Goal: Task Accomplishment & Management: Manage account settings

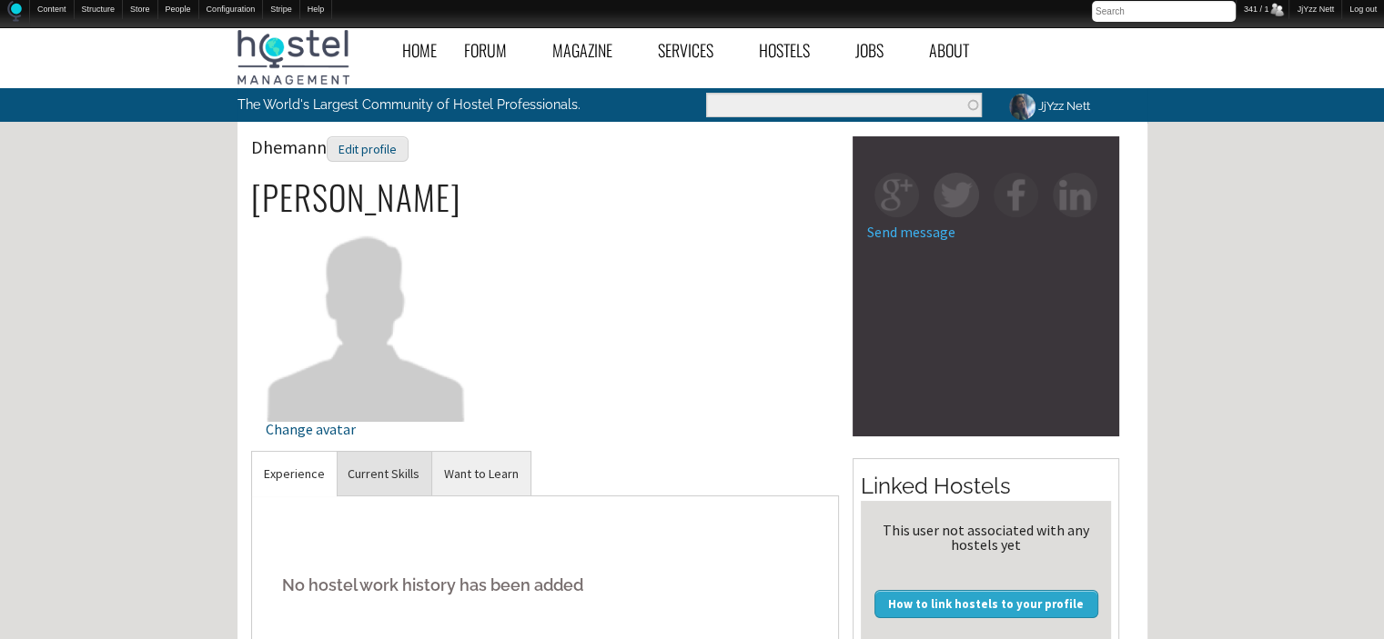
click at [378, 474] on link "Current Skills" at bounding box center [384, 474] width 96 height 45
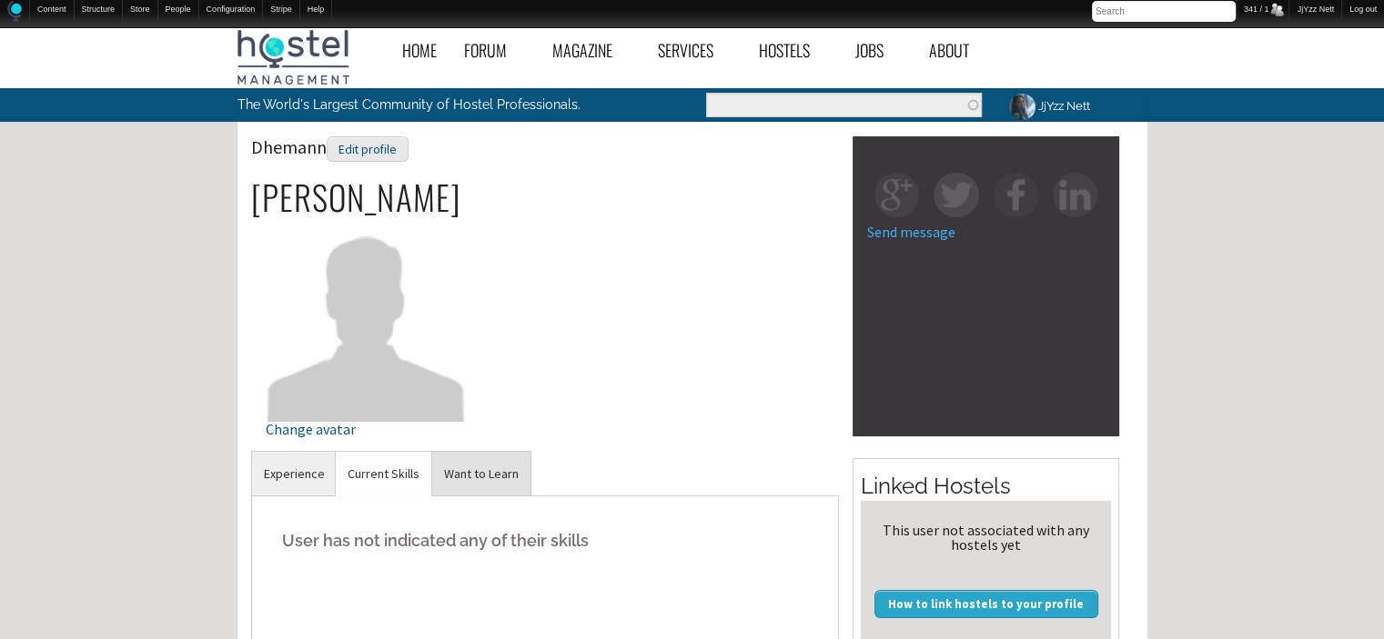
click at [448, 466] on link "Want to Learn" at bounding box center [481, 474] width 98 height 45
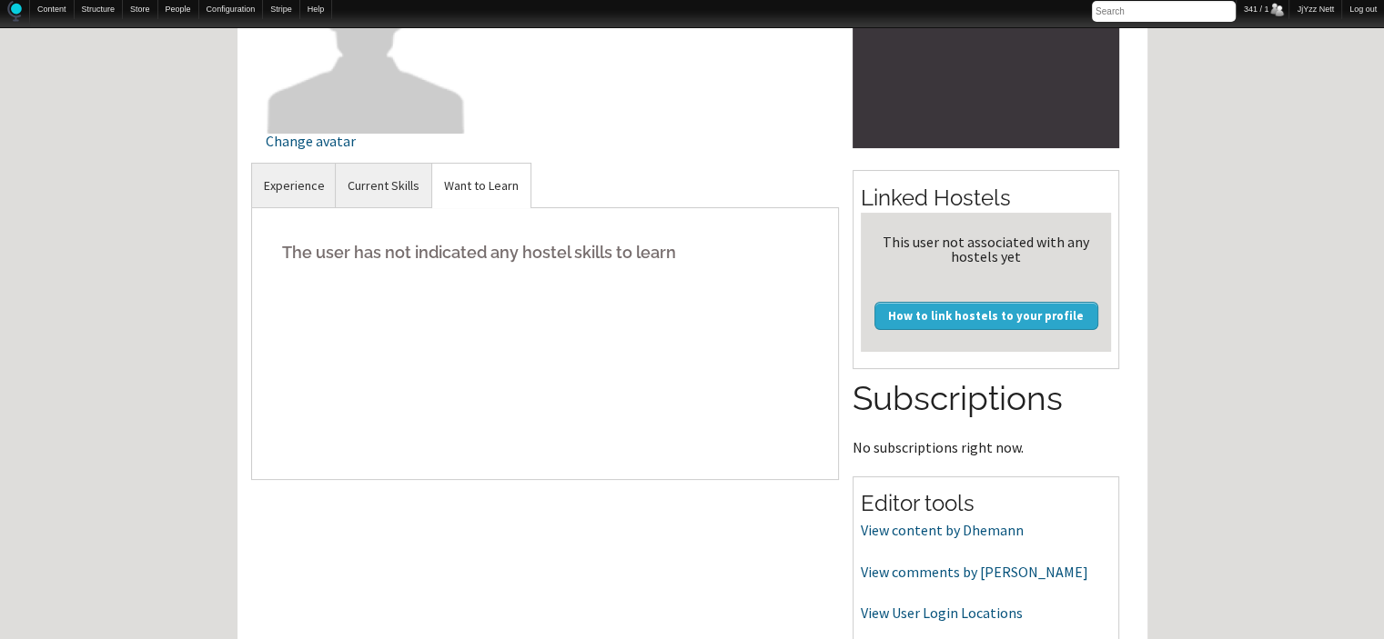
scroll to position [291, 0]
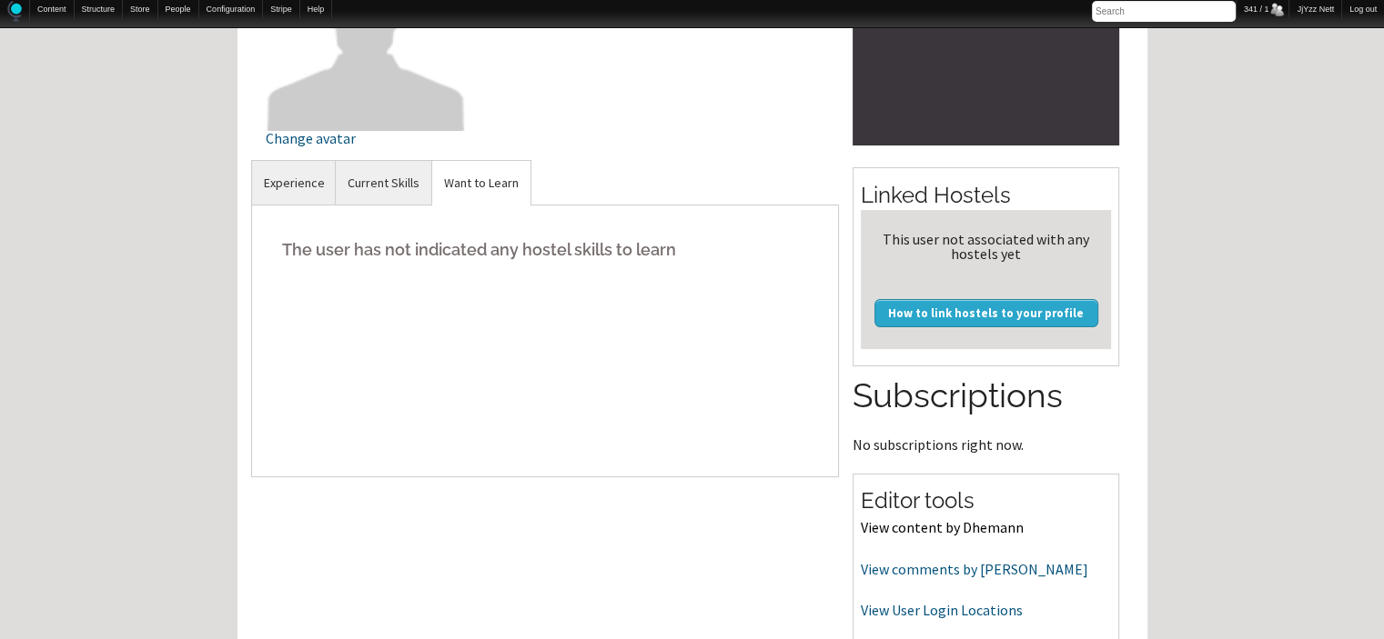
click at [965, 528] on link "View content by Dhemann" at bounding box center [942, 527] width 163 height 18
click at [968, 566] on link "View comments by Dhemann" at bounding box center [974, 569] width 227 height 18
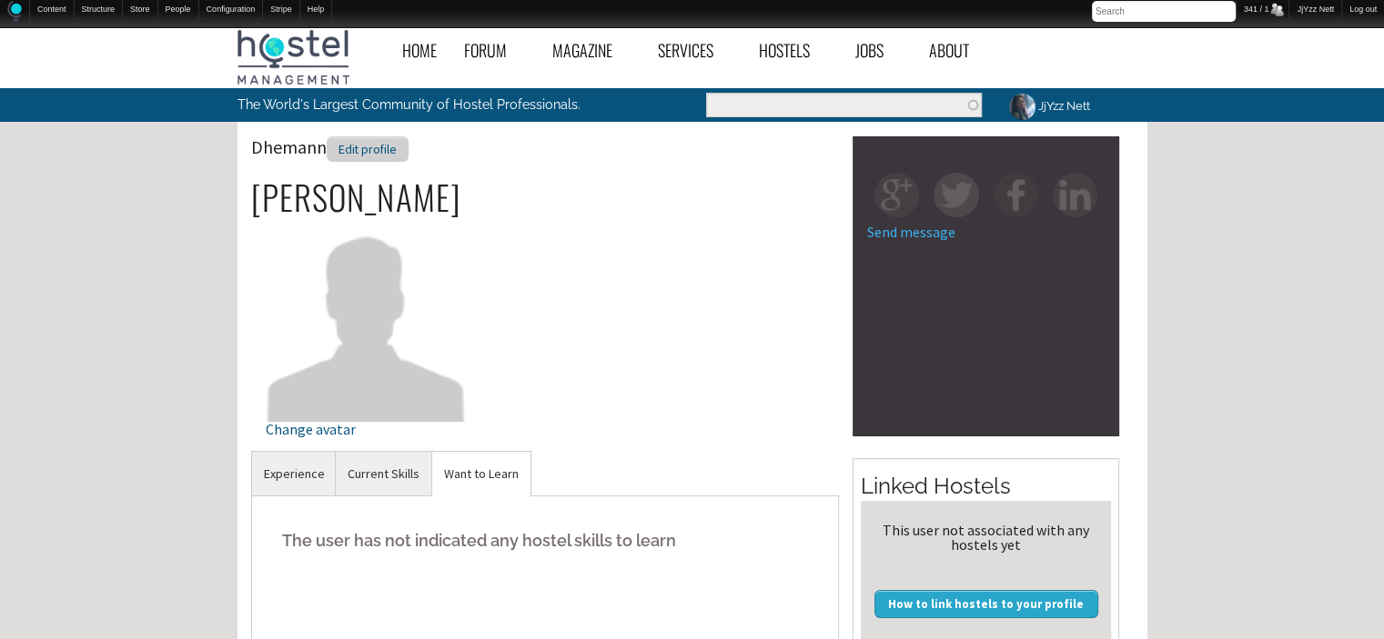
click at [379, 143] on div "Edit profile" at bounding box center [368, 149] width 82 height 26
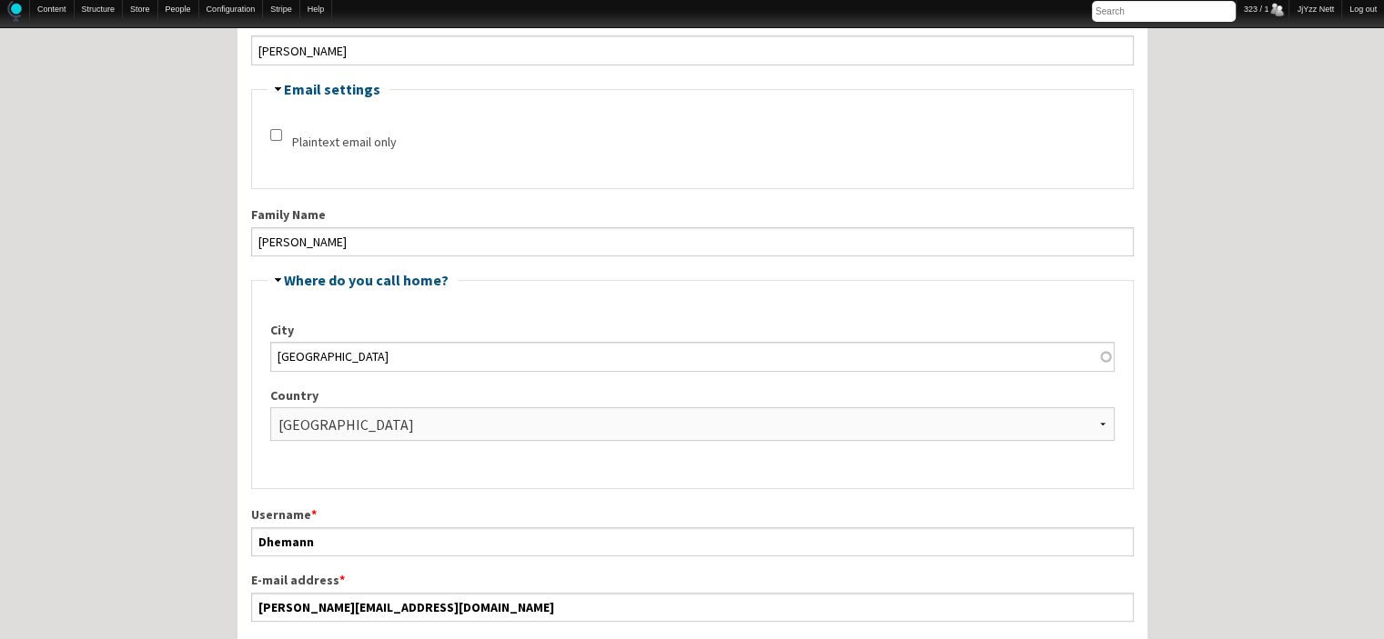
scroll to position [473, 0]
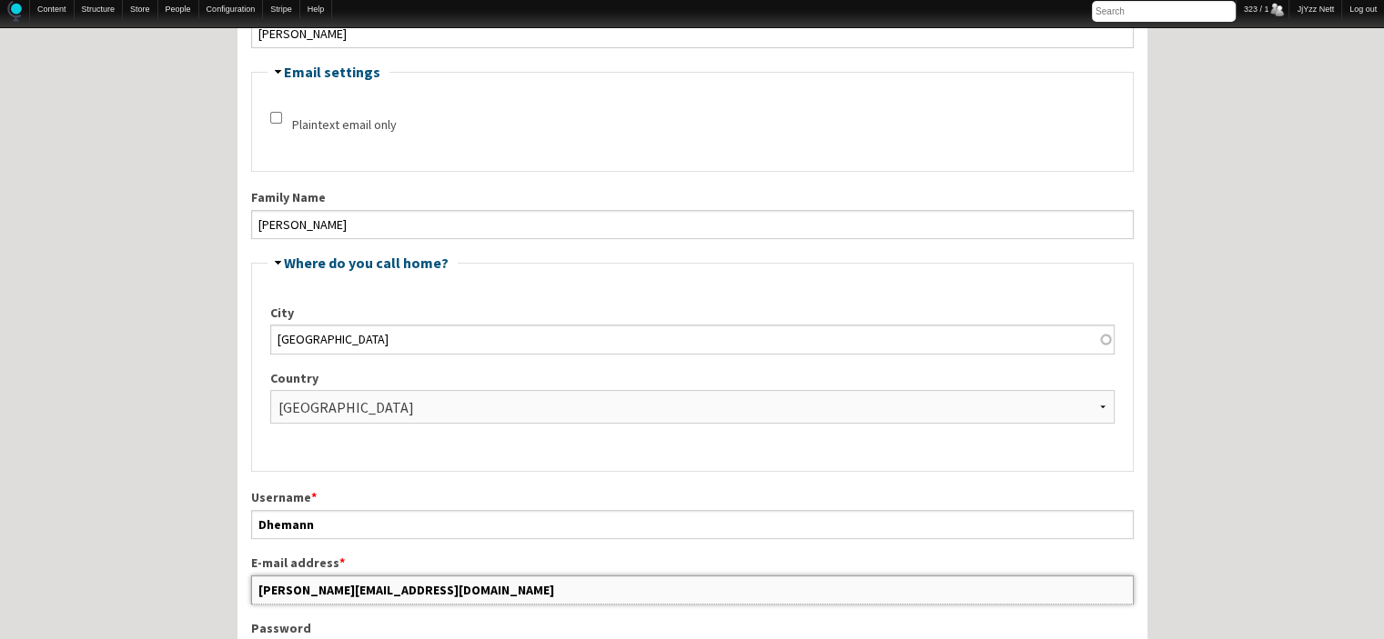
drag, startPoint x: 428, startPoint y: 588, endPoint x: 197, endPoint y: 585, distance: 230.2
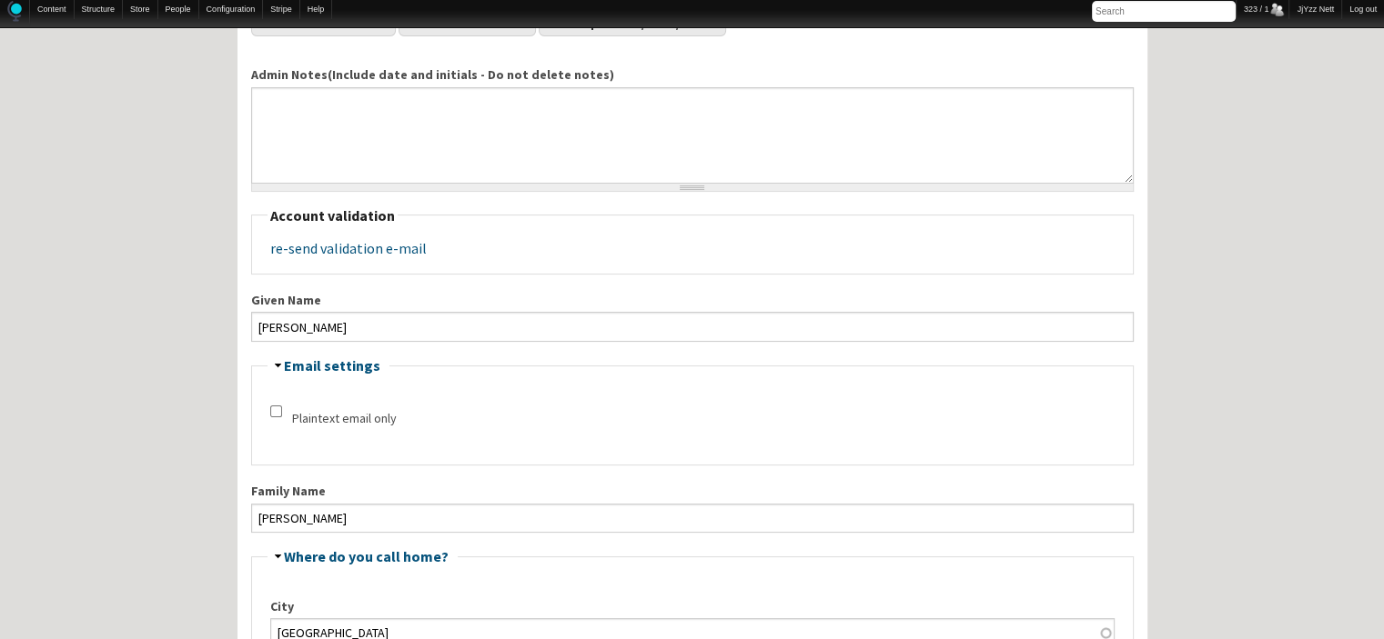
scroll to position [0, 0]
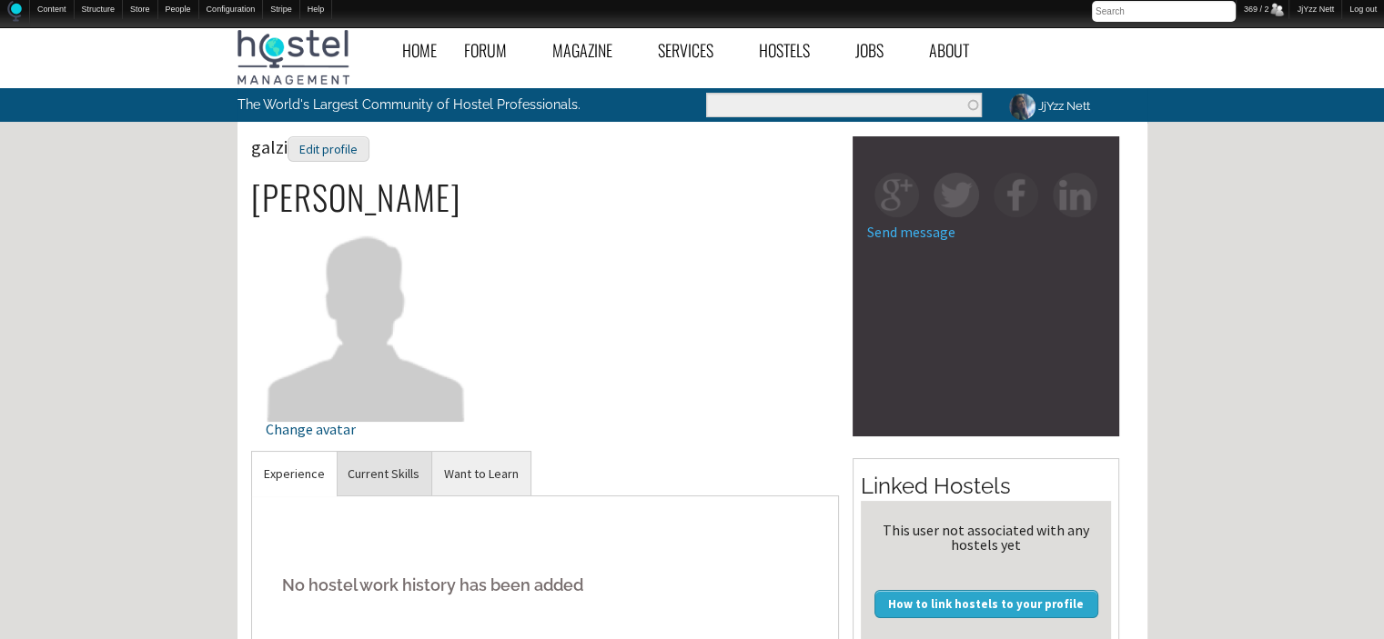
click at [376, 468] on link "Current Skills" at bounding box center [384, 474] width 96 height 45
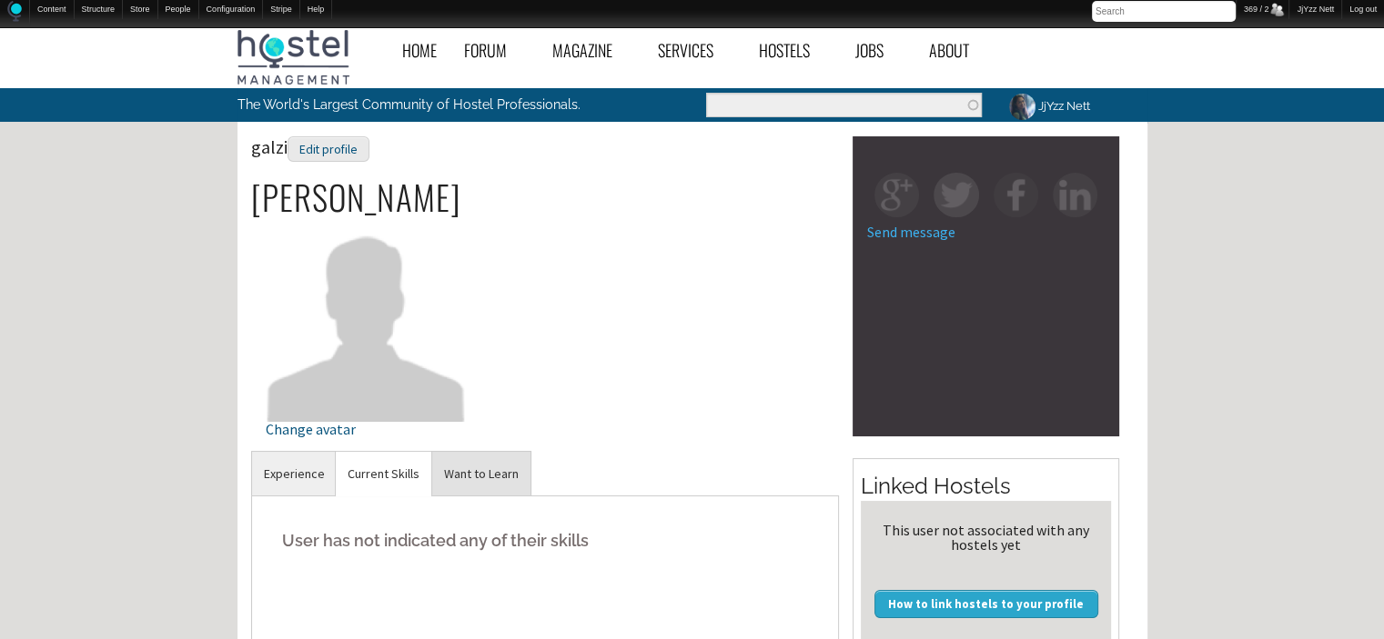
click at [506, 463] on link "Want to Learn" at bounding box center [481, 474] width 98 height 45
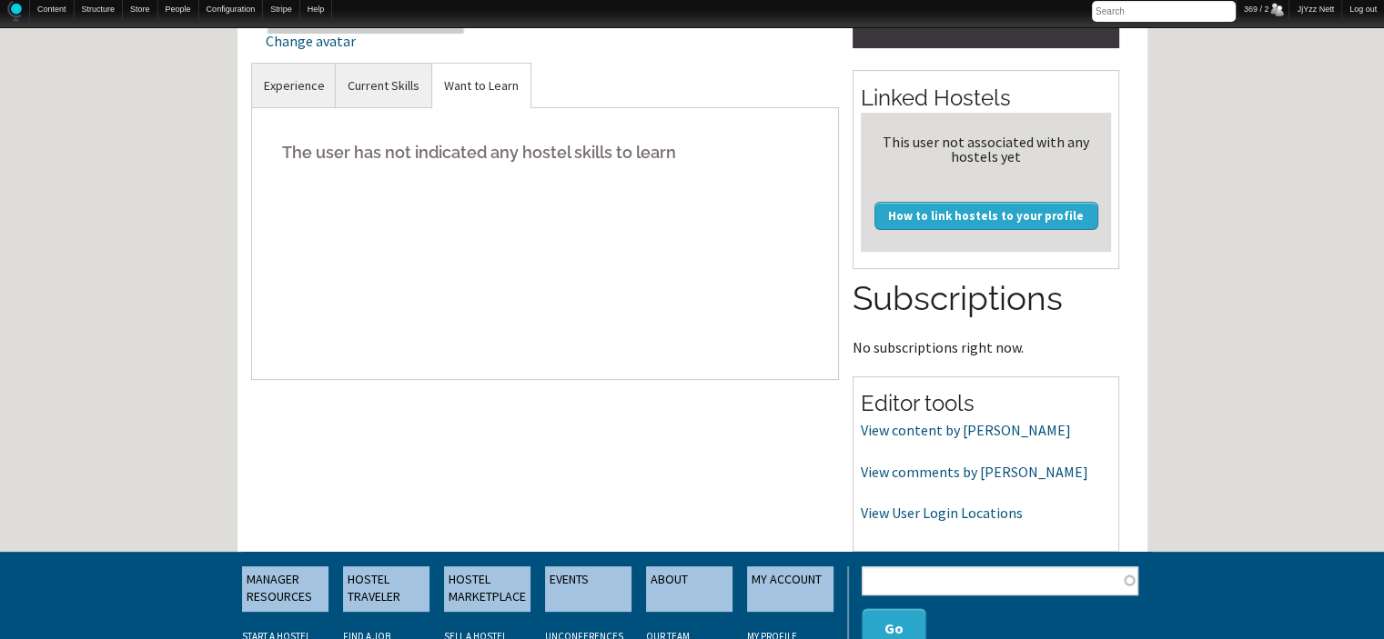
scroll to position [437, 0]
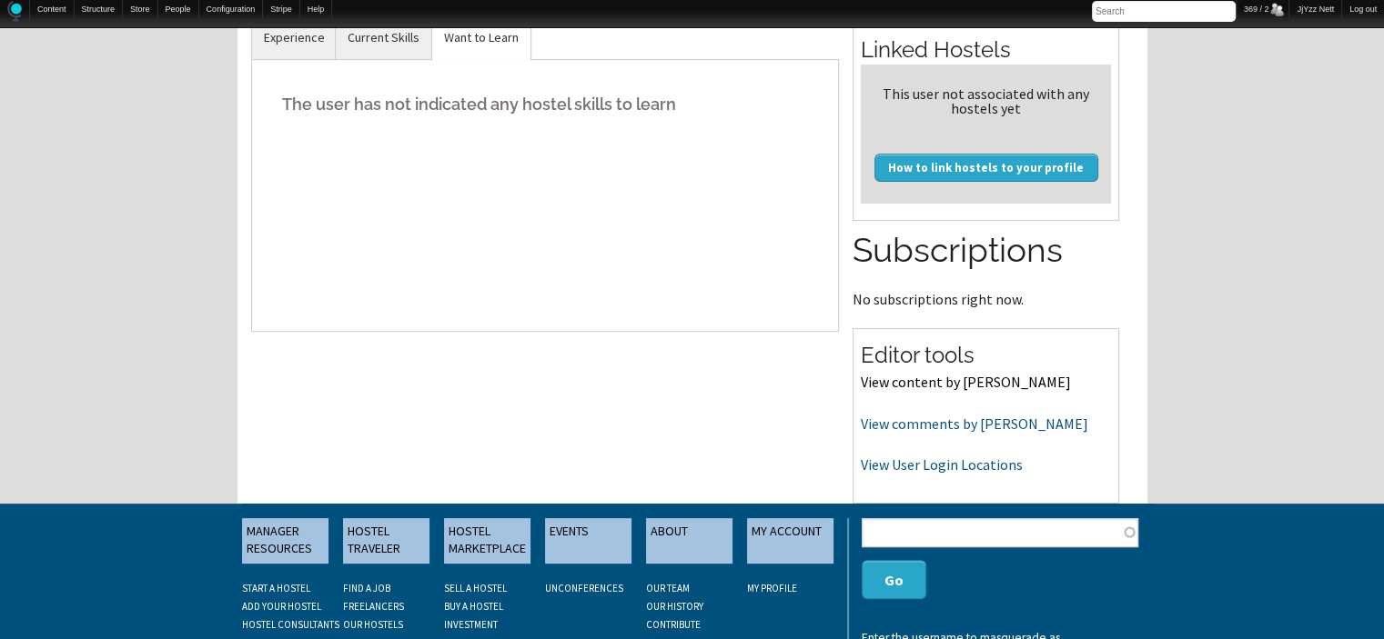
click at [947, 385] on link "View content by galzi" at bounding box center [966, 382] width 210 height 18
click at [927, 418] on link "View comments by galzi" at bounding box center [974, 424] width 227 height 18
click at [881, 460] on link "View User Login Locations" at bounding box center [942, 465] width 162 height 18
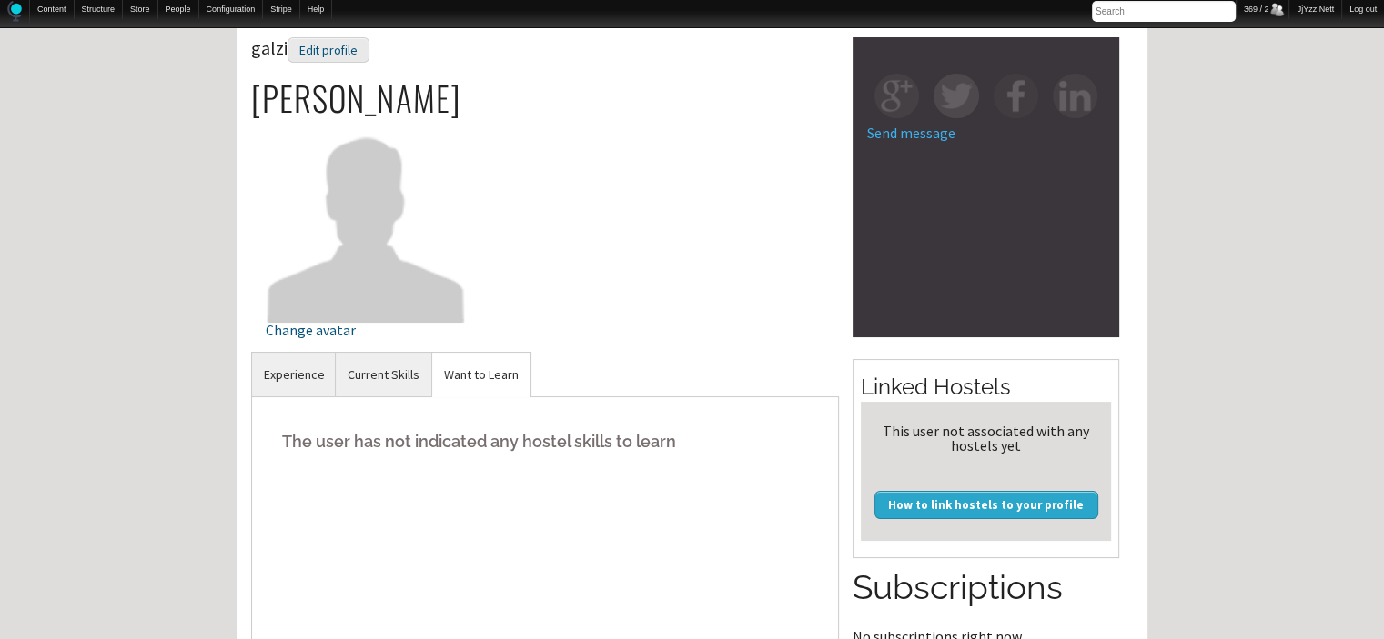
scroll to position [0, 0]
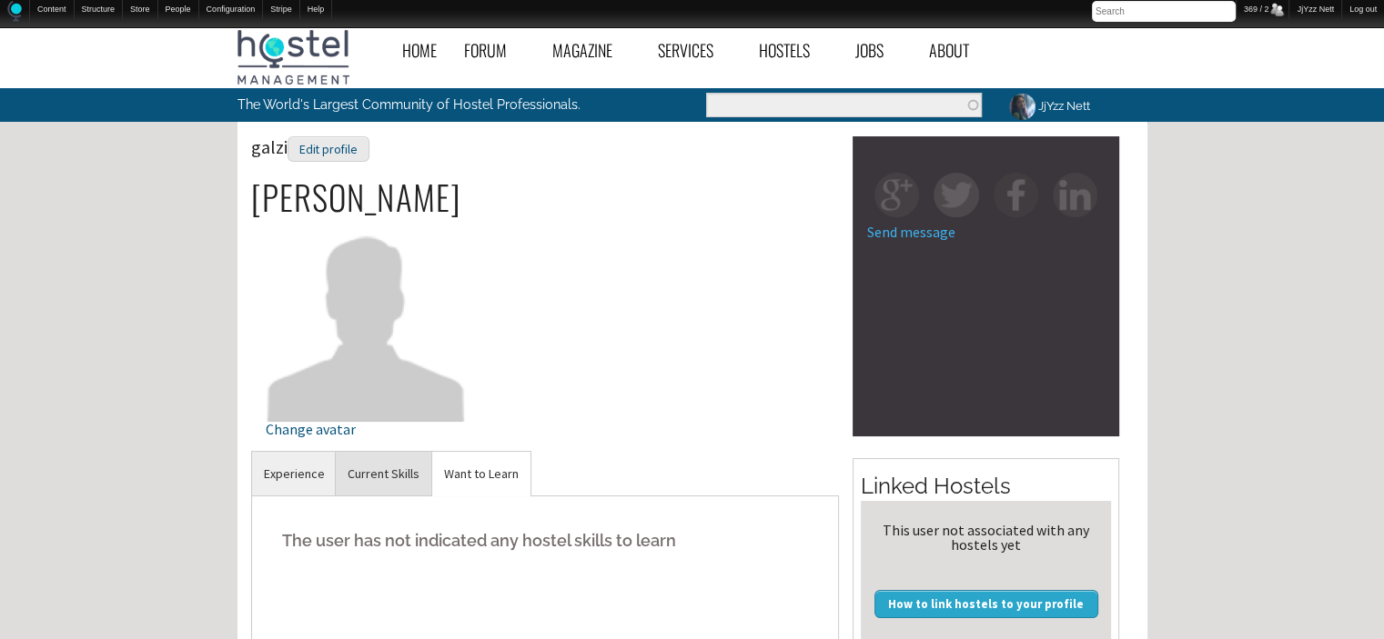
click at [397, 483] on link "Current Skills" at bounding box center [384, 474] width 96 height 45
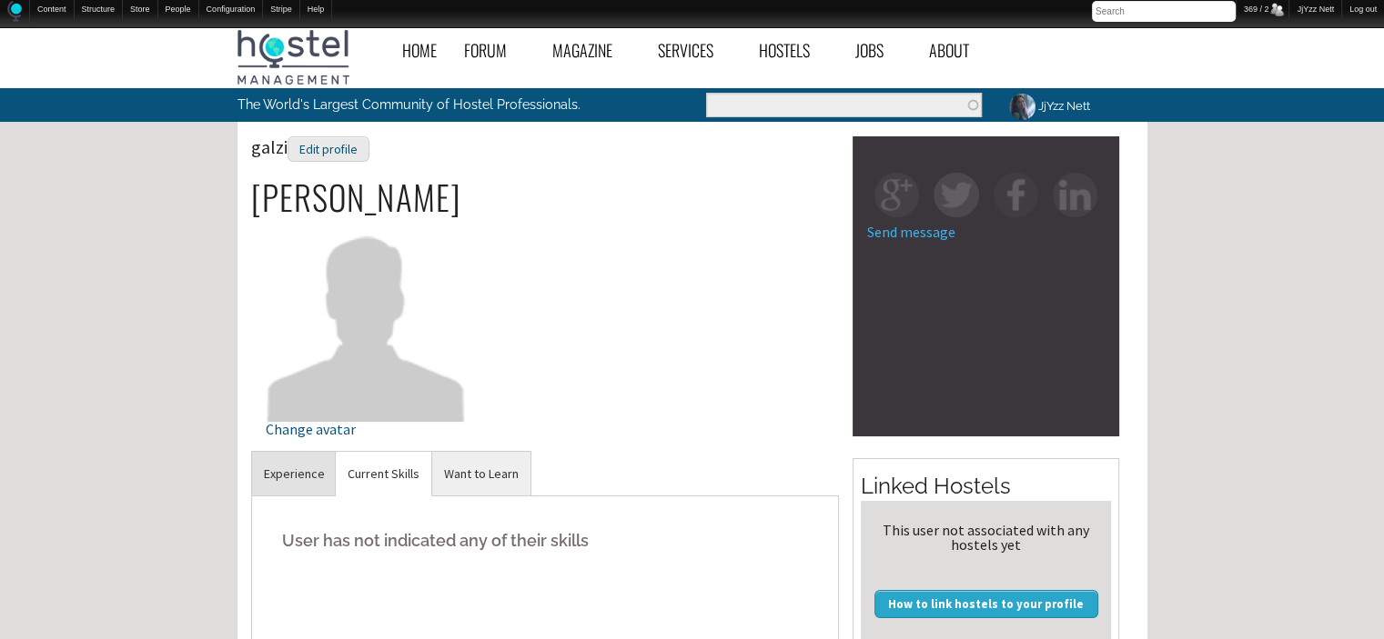
click at [275, 488] on link "Experience" at bounding box center [294, 474] width 85 height 45
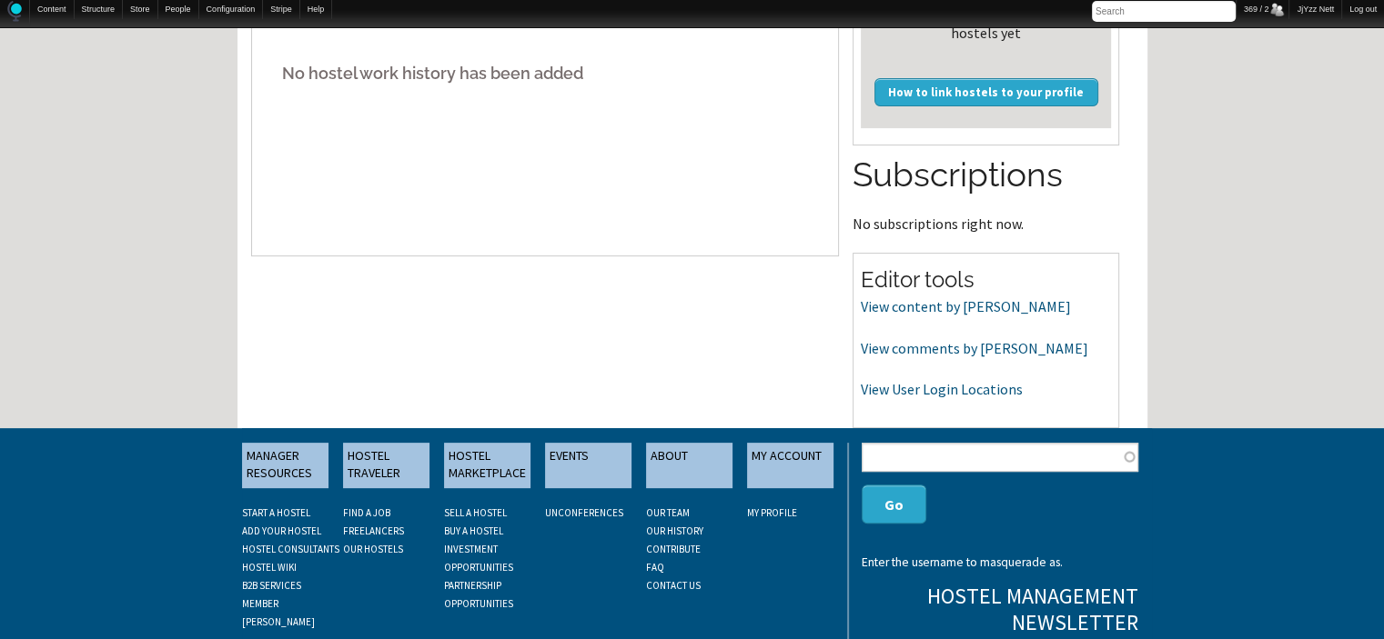
scroll to position [582, 0]
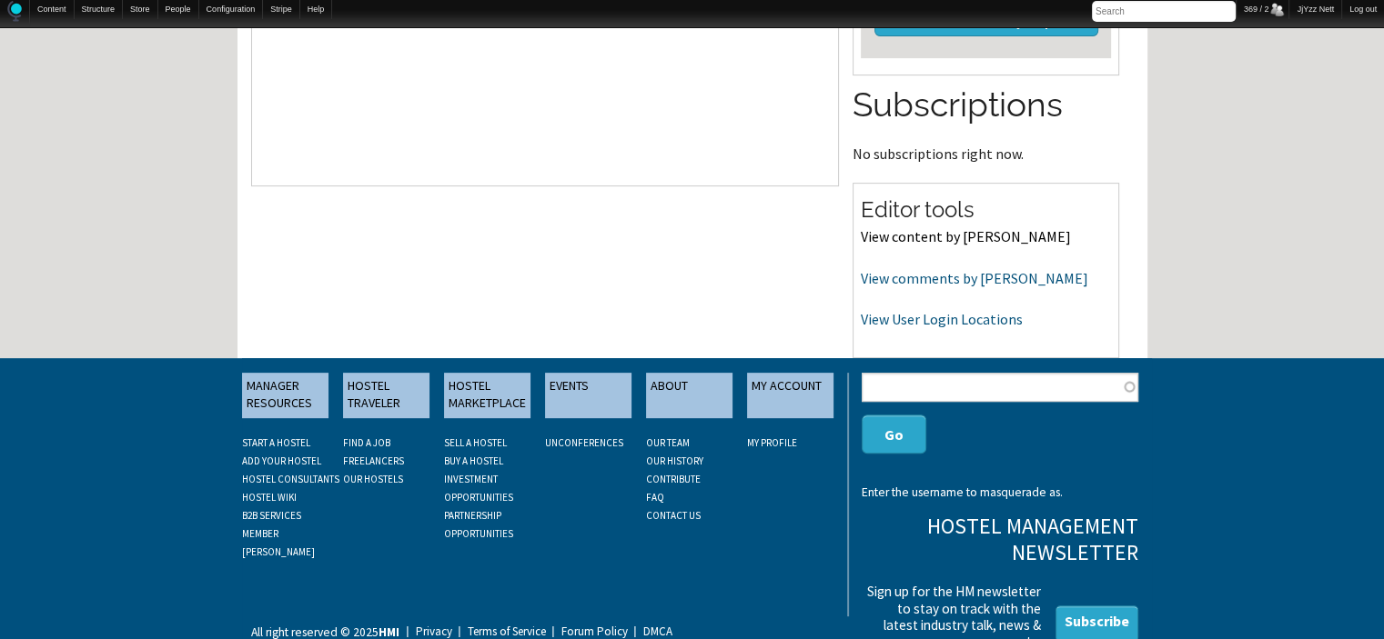
click at [942, 236] on link "View content by galzi" at bounding box center [966, 236] width 210 height 18
click at [896, 281] on link "View comments by galzi" at bounding box center [974, 278] width 227 height 18
click at [931, 320] on link "View User Login Locations" at bounding box center [942, 319] width 162 height 18
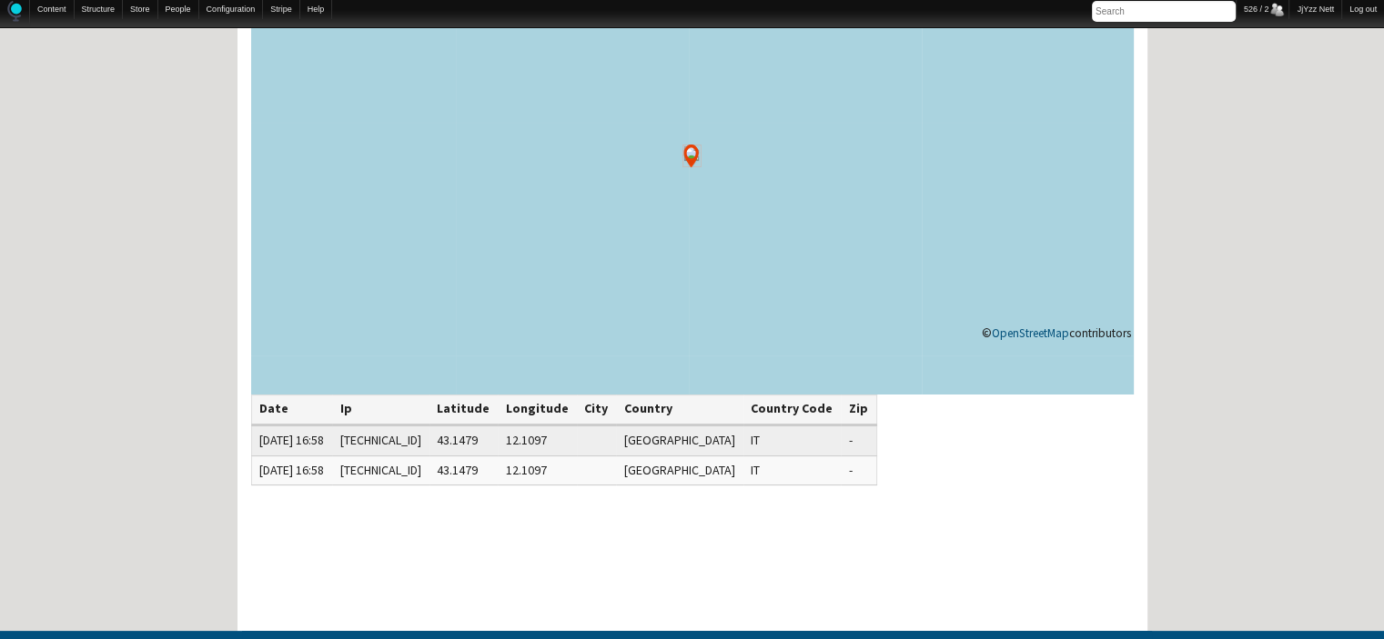
scroll to position [218, 0]
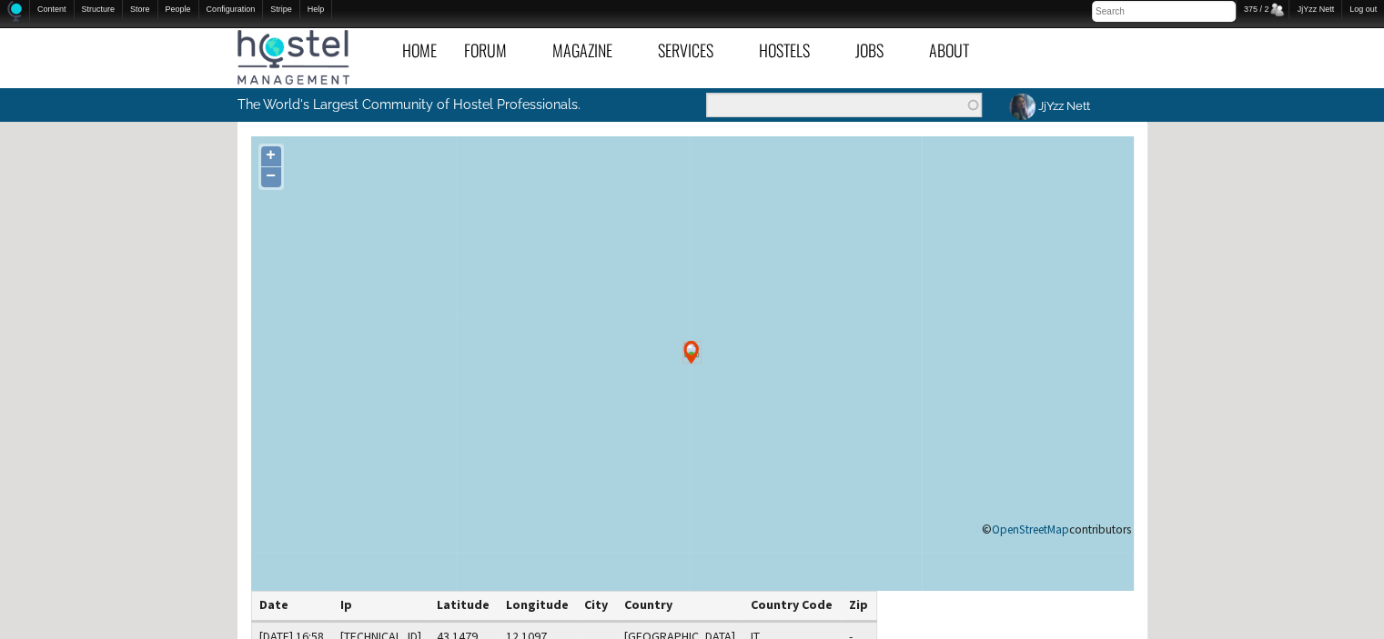
scroll to position [482, 0]
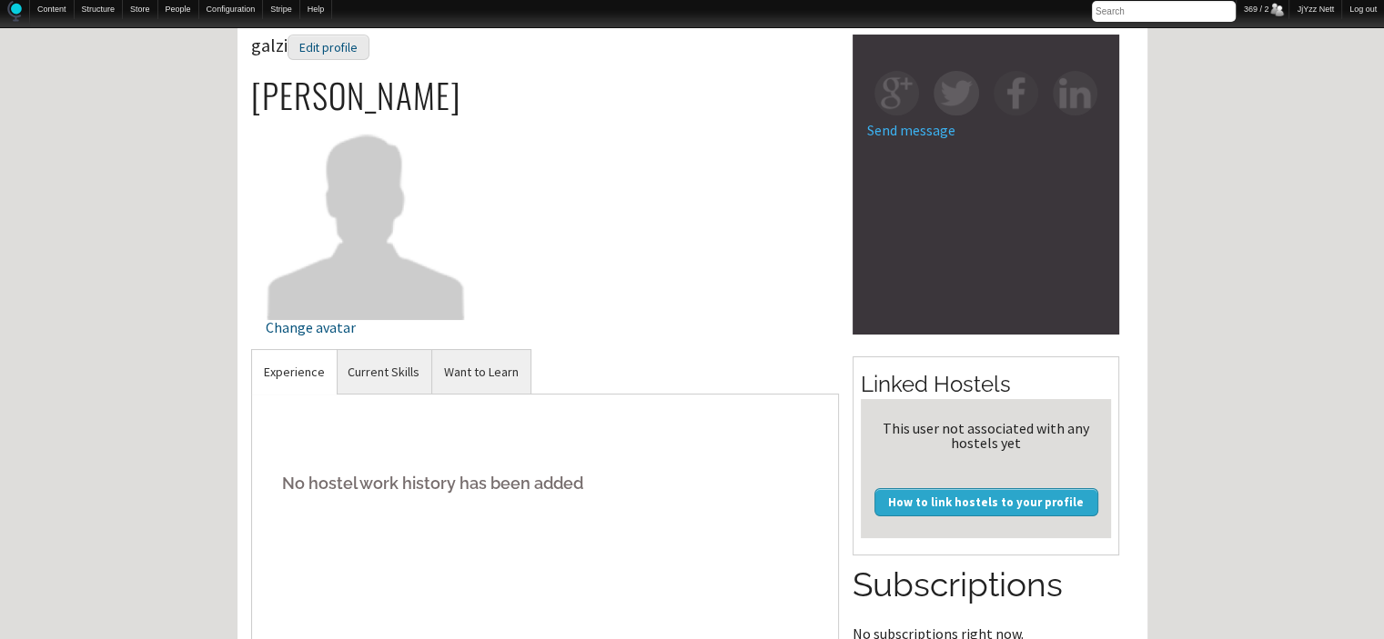
scroll to position [109, 0]
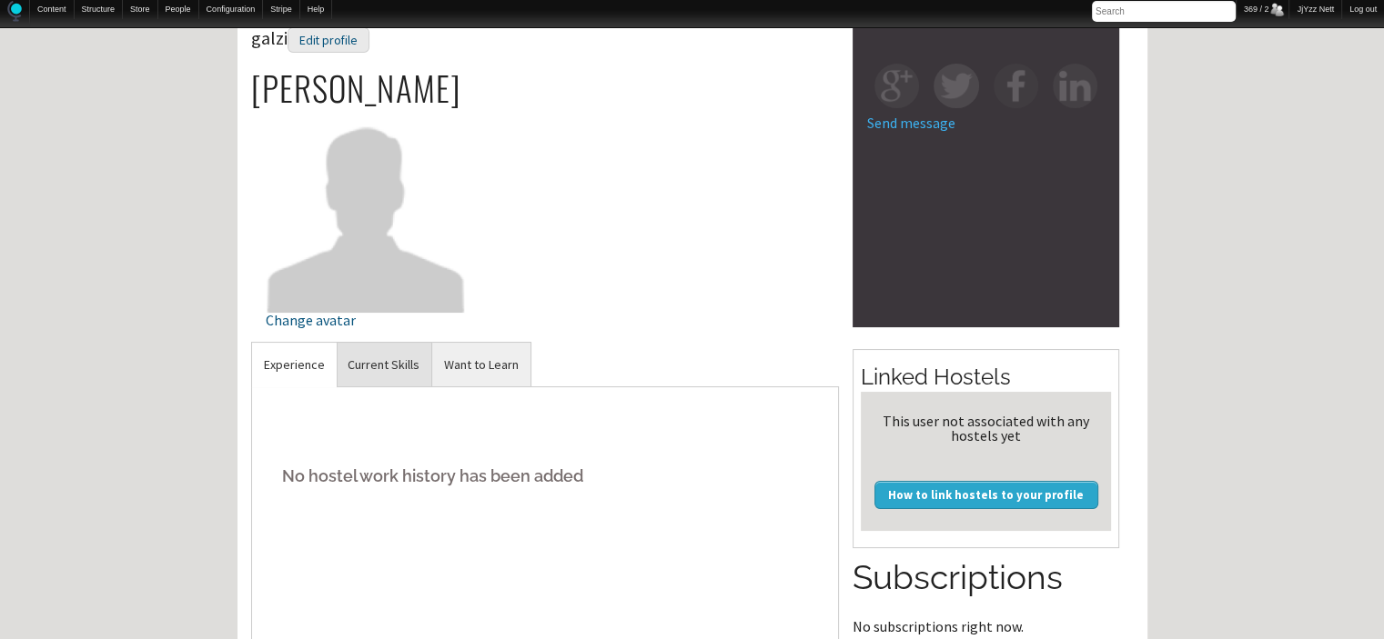
click at [366, 360] on link "Current Skills" at bounding box center [384, 365] width 96 height 45
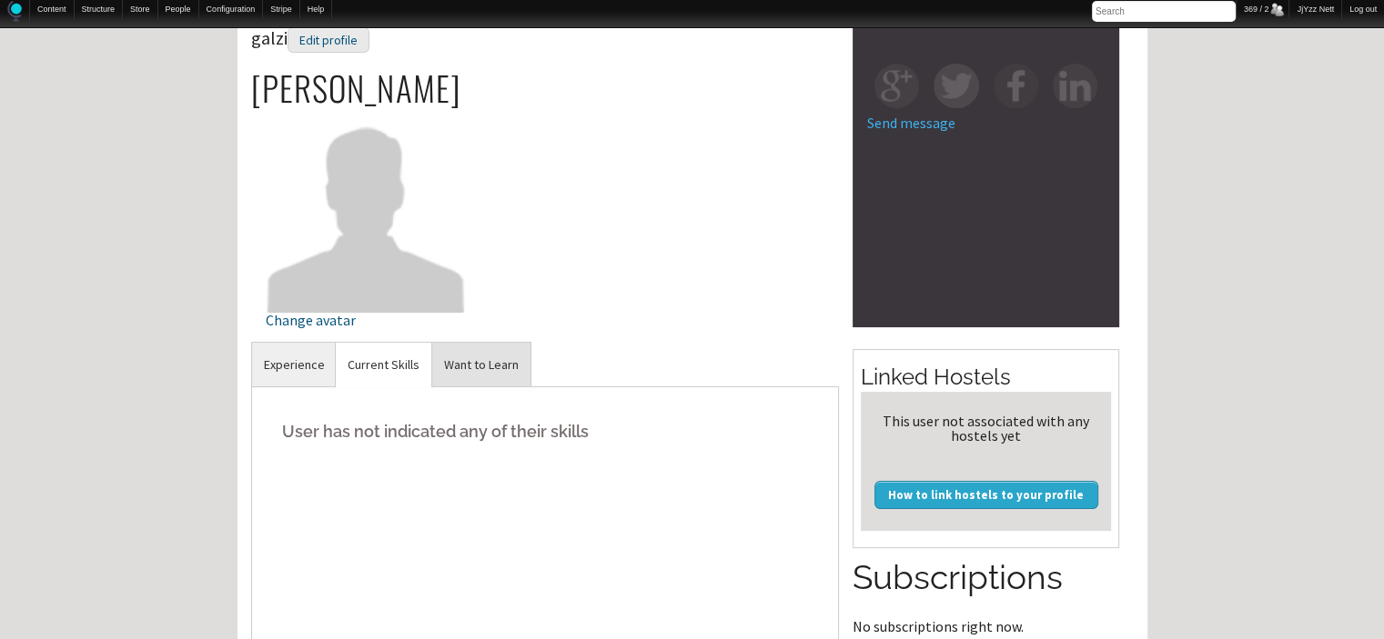
click at [488, 352] on link "Want to Learn" at bounding box center [481, 365] width 98 height 45
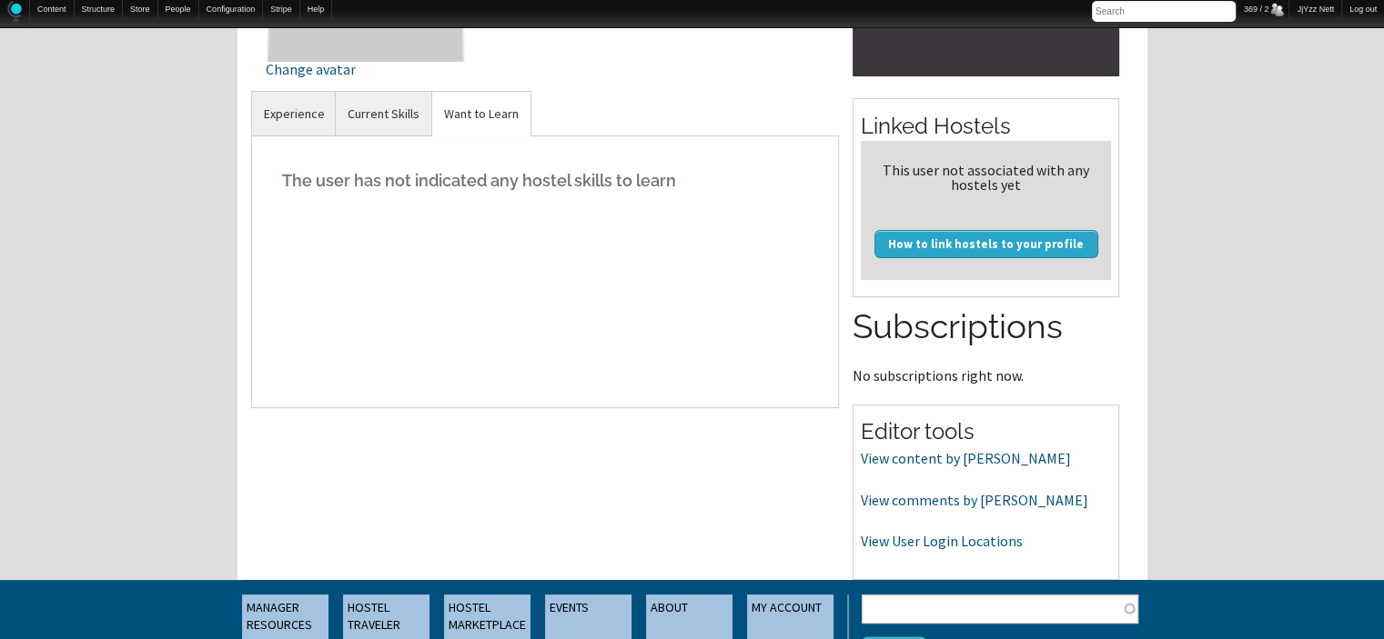
scroll to position [564, 0]
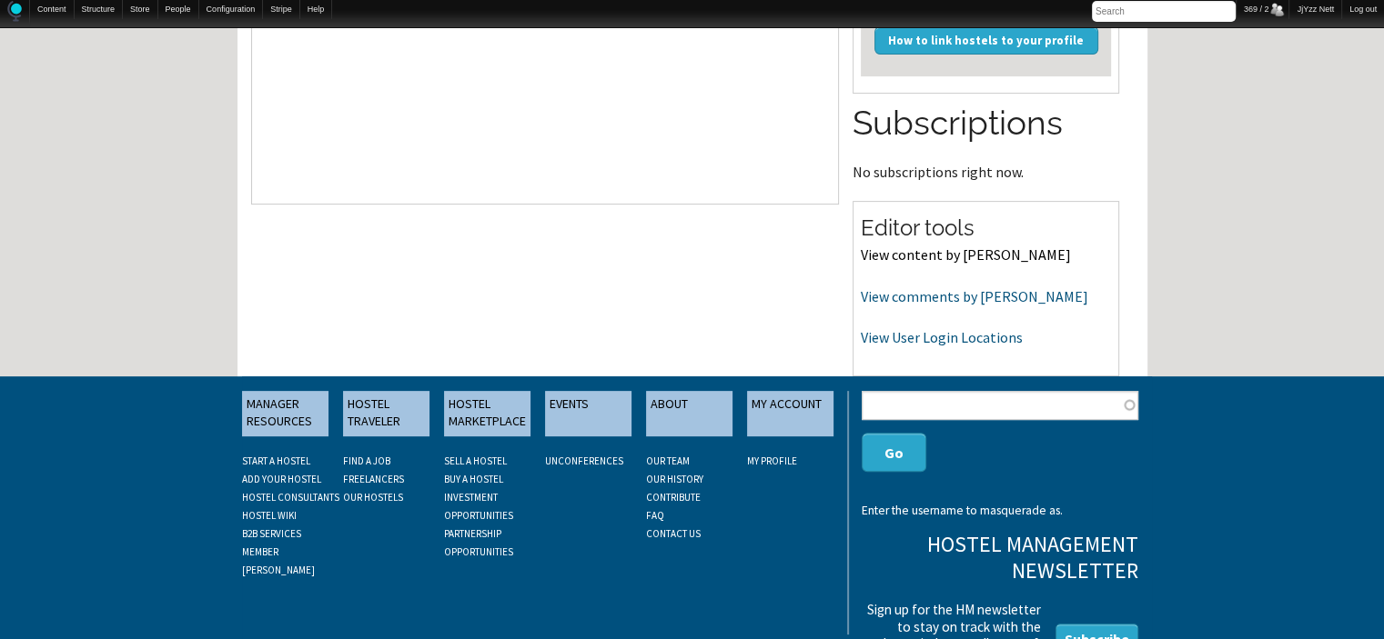
click at [933, 256] on link "View content by galzi" at bounding box center [966, 255] width 210 height 18
click at [909, 254] on link "View content by [PERSON_NAME]" at bounding box center [966, 255] width 210 height 18
click at [886, 334] on link "View User Login Locations" at bounding box center [942, 337] width 162 height 18
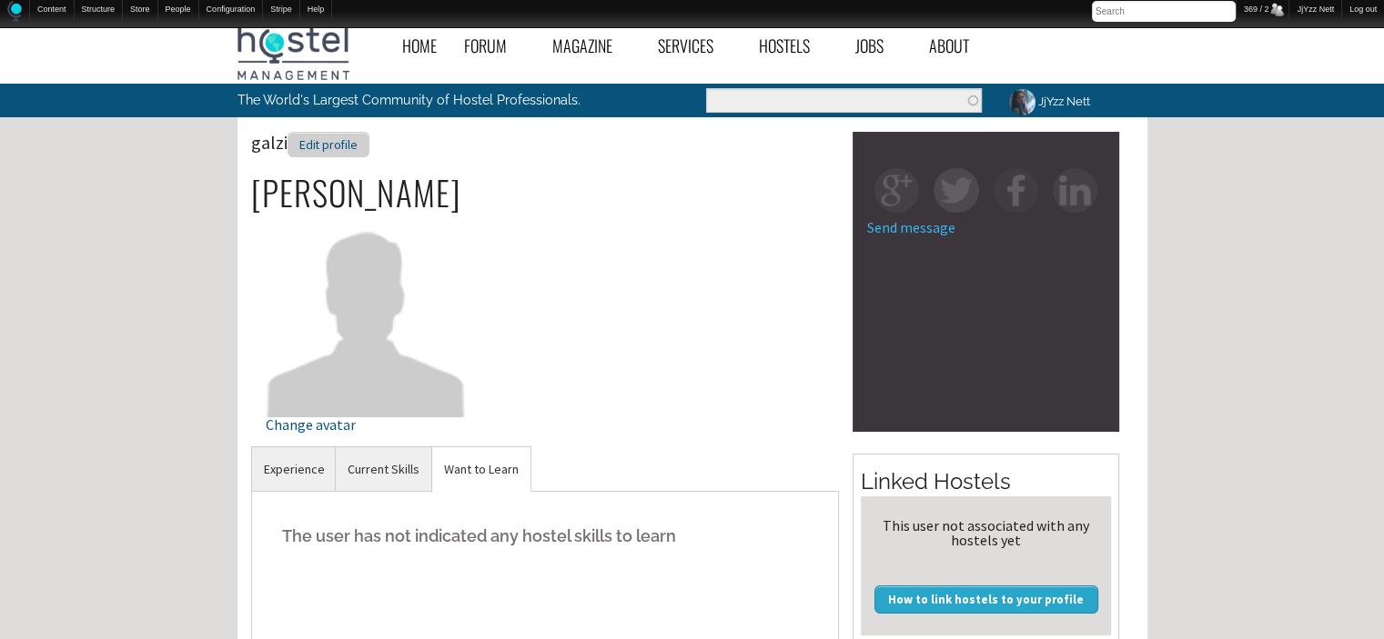
click at [329, 145] on div "Edit profile" at bounding box center [328, 145] width 82 height 26
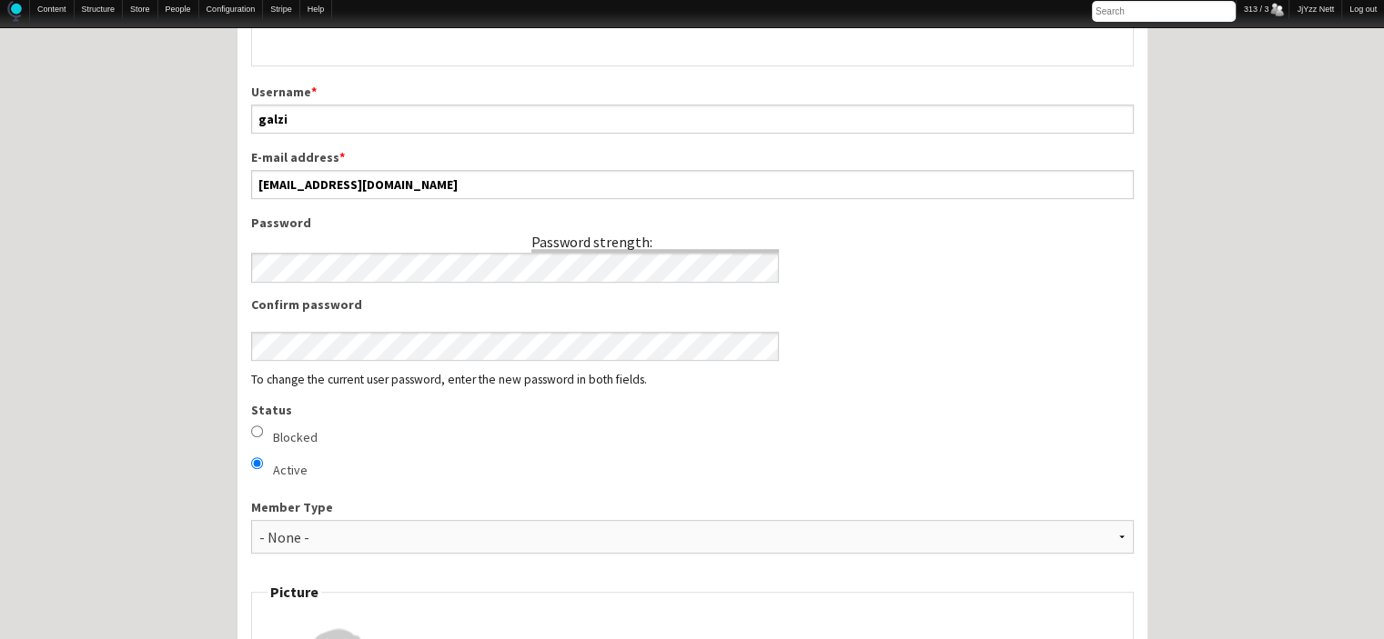
scroll to position [861, 0]
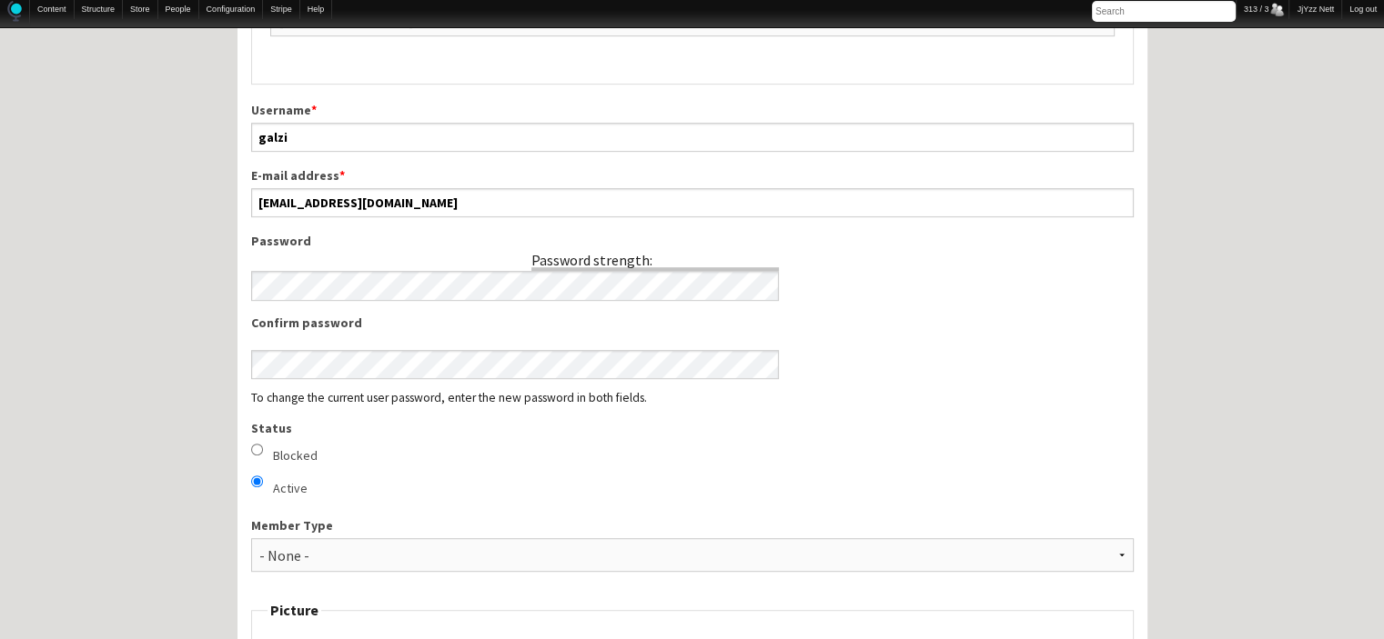
click at [293, 452] on label "Blocked" at bounding box center [295, 456] width 45 height 19
click at [263, 452] on input "Blocked" at bounding box center [257, 450] width 12 height 12
radio input "true"
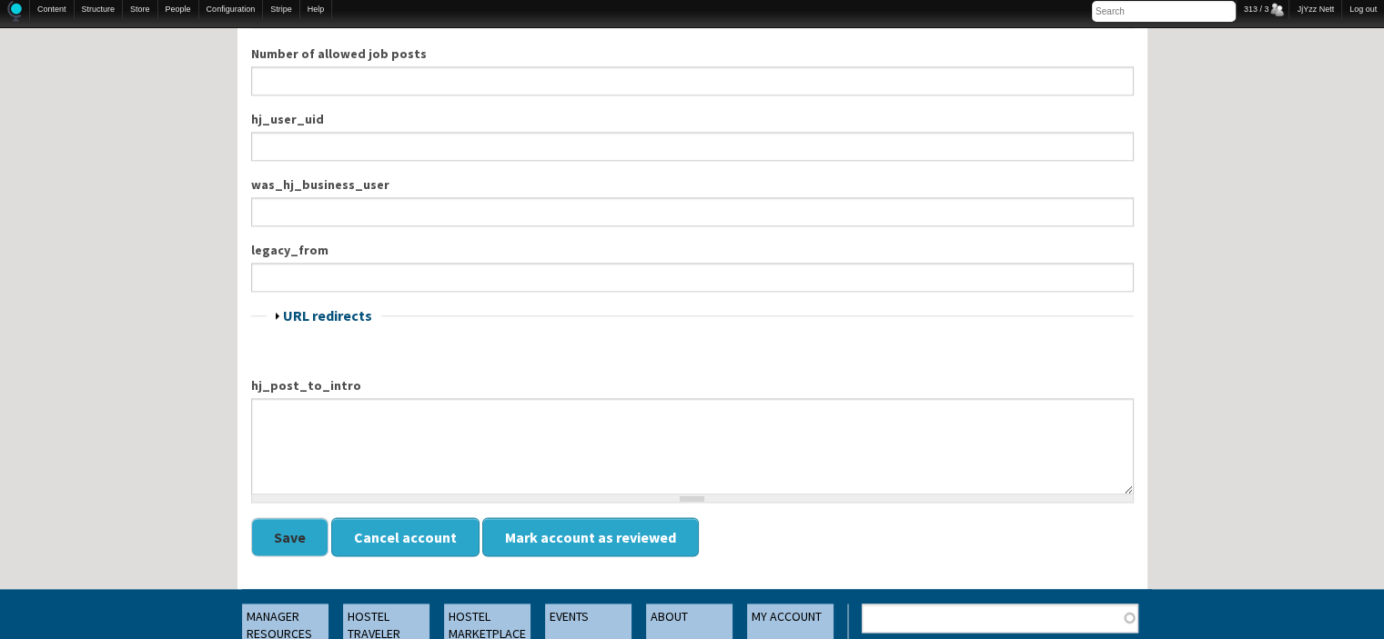
scroll to position [2400, 0]
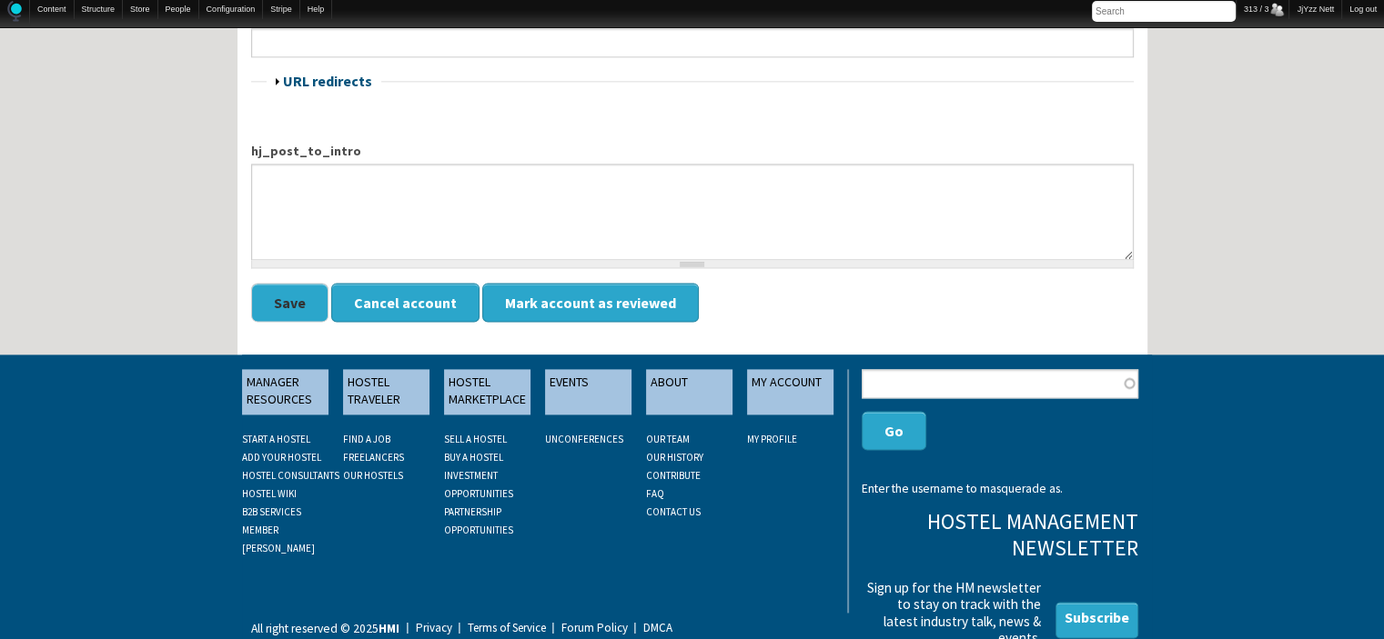
click at [287, 289] on button "Save" at bounding box center [289, 302] width 77 height 39
